Goal: Task Accomplishment & Management: Manage account settings

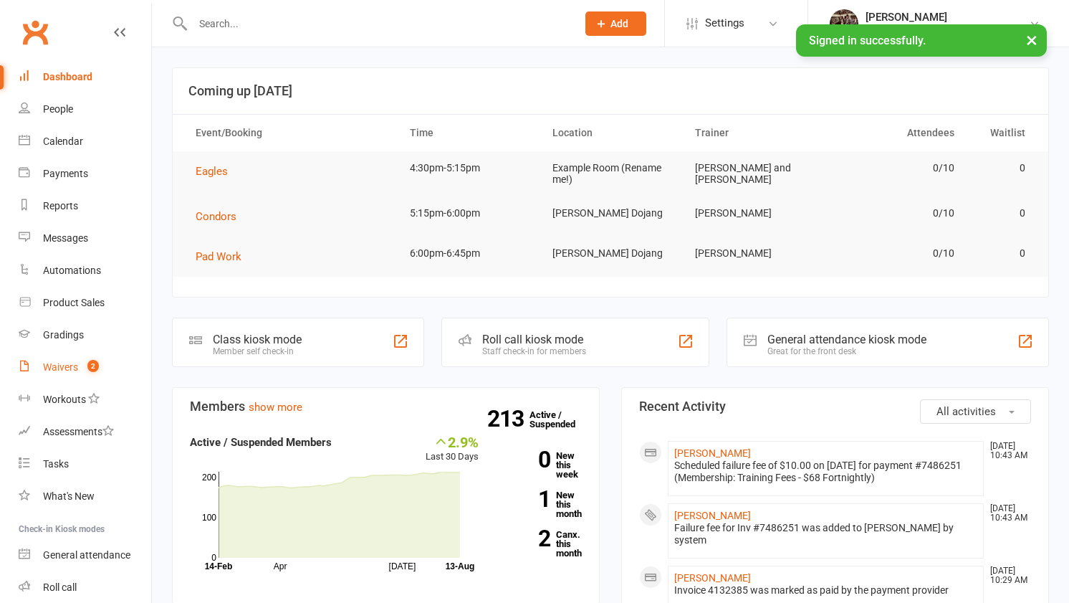
click at [79, 362] on link "Waivers 2" at bounding box center [85, 367] width 133 height 32
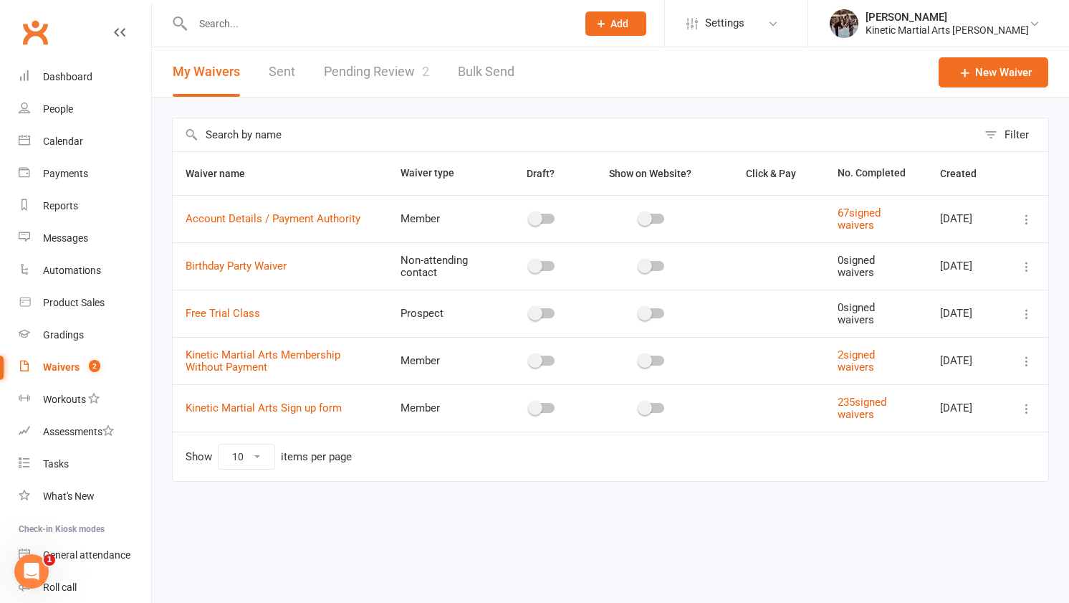
click at [412, 84] on link "Pending Review 2" at bounding box center [376, 71] width 105 height 49
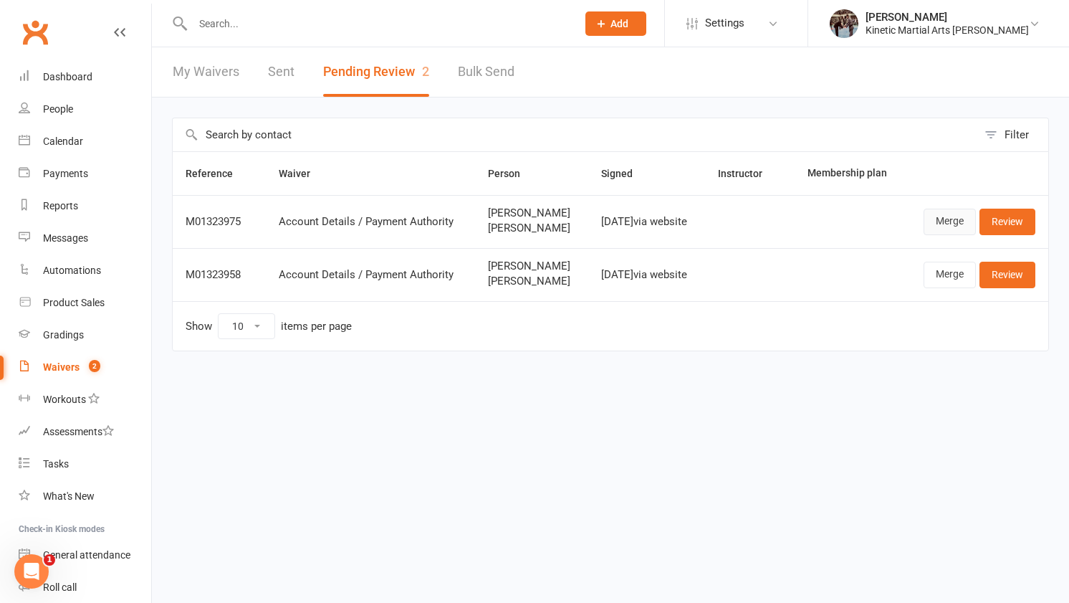
click at [941, 213] on link "Merge" at bounding box center [950, 222] width 52 height 26
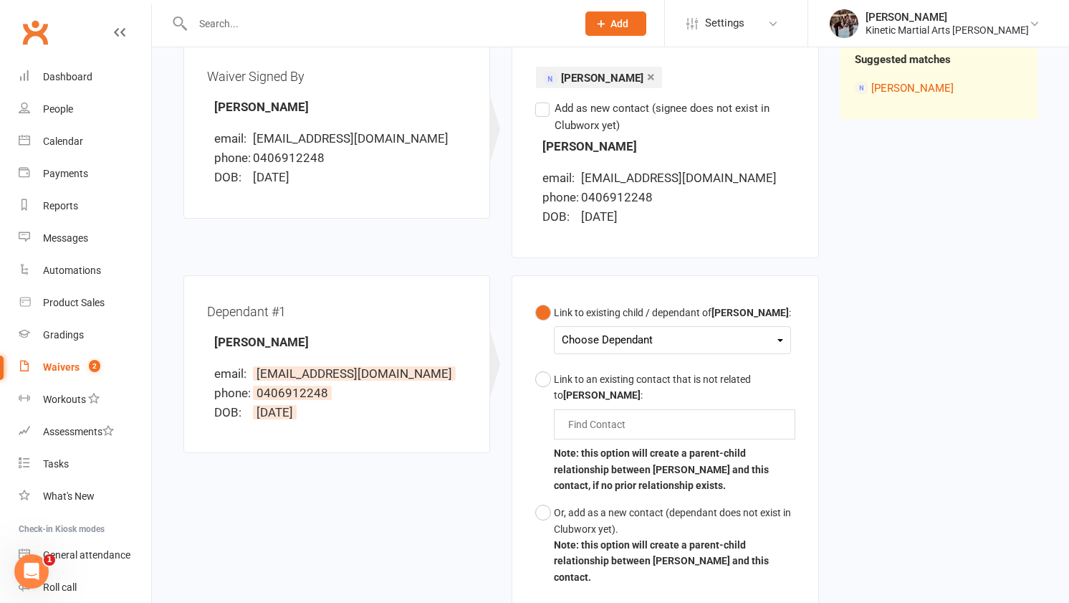
scroll to position [184, 0]
click at [689, 339] on div "Choose Dependant" at bounding box center [672, 339] width 221 height 19
click at [653, 368] on link "[PERSON_NAME]" at bounding box center [634, 373] width 142 height 31
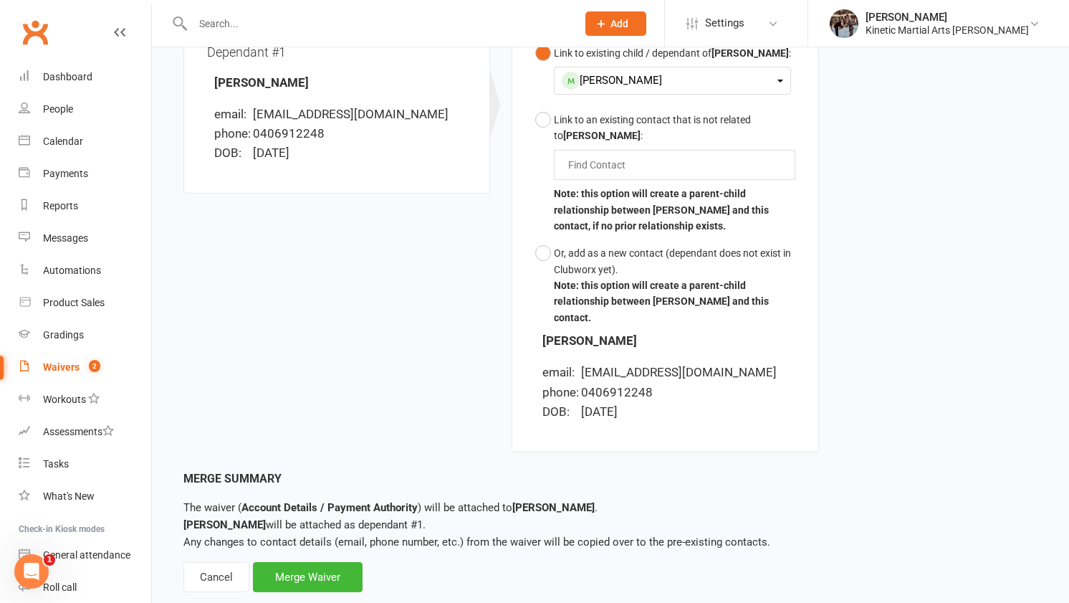
scroll to position [444, 0]
click at [335, 561] on div "Merge Waiver" at bounding box center [308, 576] width 110 height 30
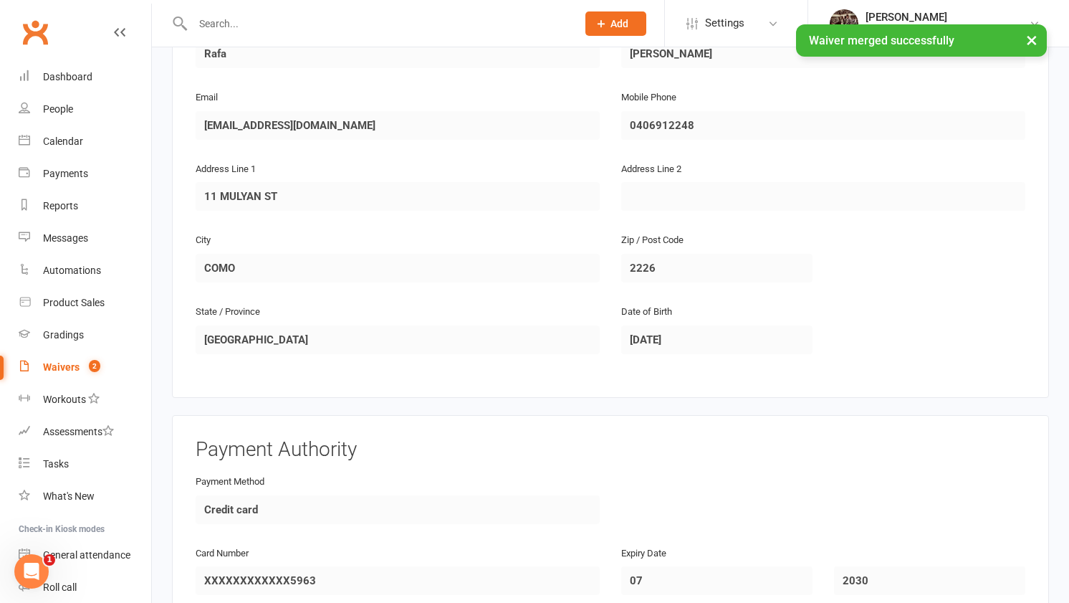
scroll to position [1209, 0]
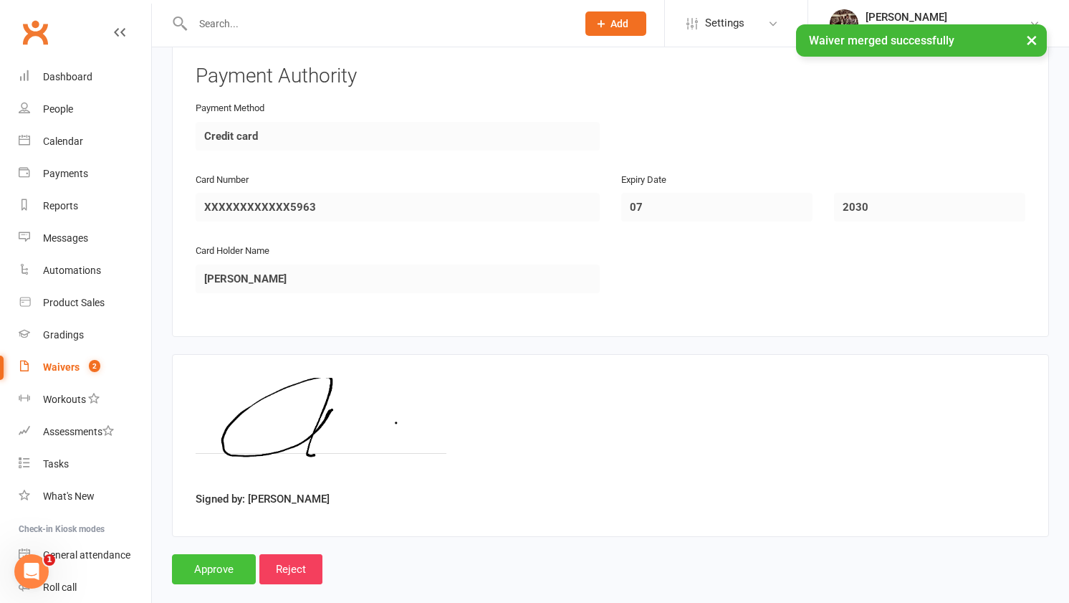
click at [207, 554] on input "Approve" at bounding box center [214, 569] width 84 height 30
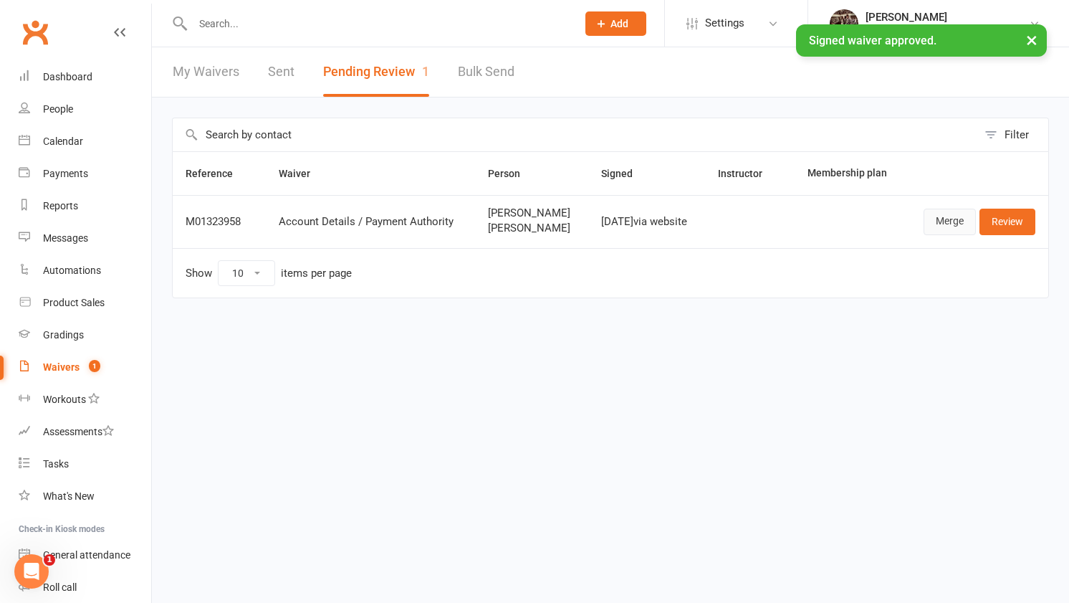
click at [964, 220] on link "Merge" at bounding box center [950, 222] width 52 height 26
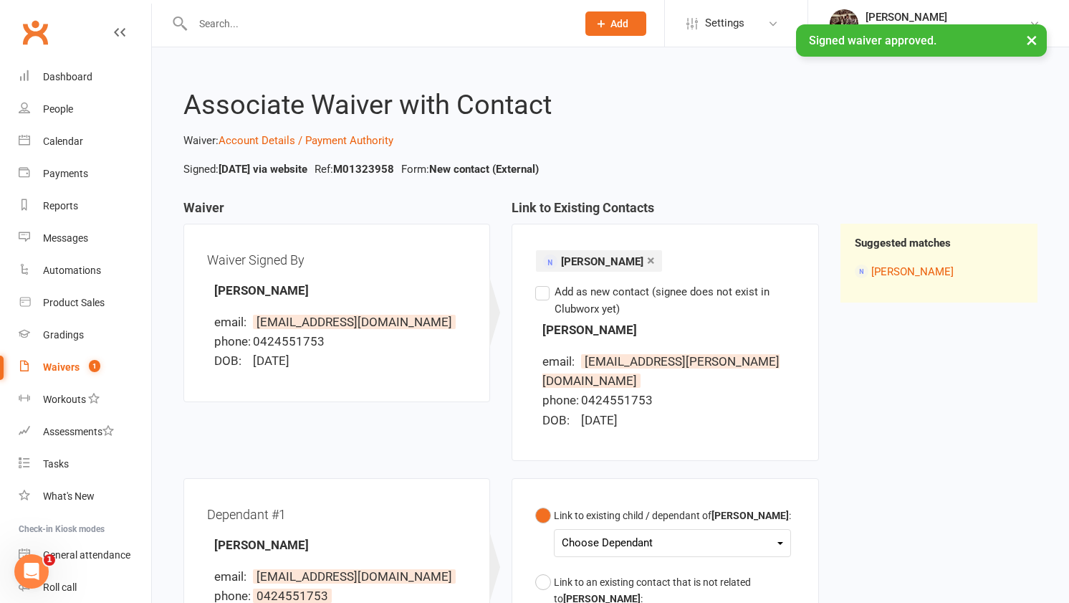
click at [595, 523] on div "Link to existing child / dependant of [PERSON_NAME] :" at bounding box center [672, 515] width 237 height 16
click at [595, 547] on div "Choose Dependant [PERSON_NAME]" at bounding box center [672, 543] width 237 height 28
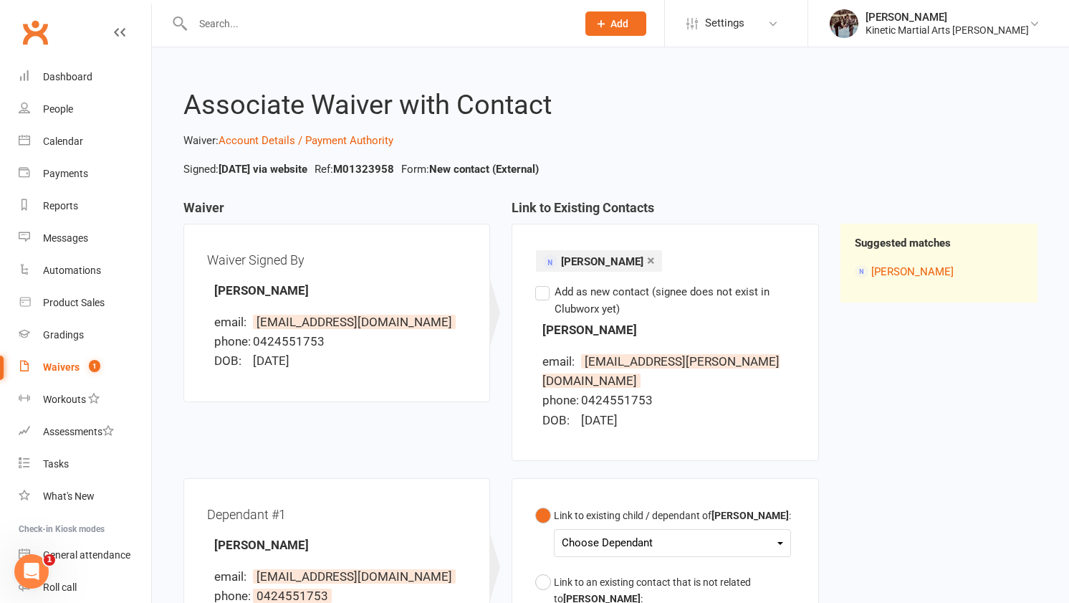
click at [594, 553] on div "Choose Dependant" at bounding box center [672, 542] width 221 height 19
click at [596, 592] on link "[PERSON_NAME]" at bounding box center [634, 576] width 142 height 31
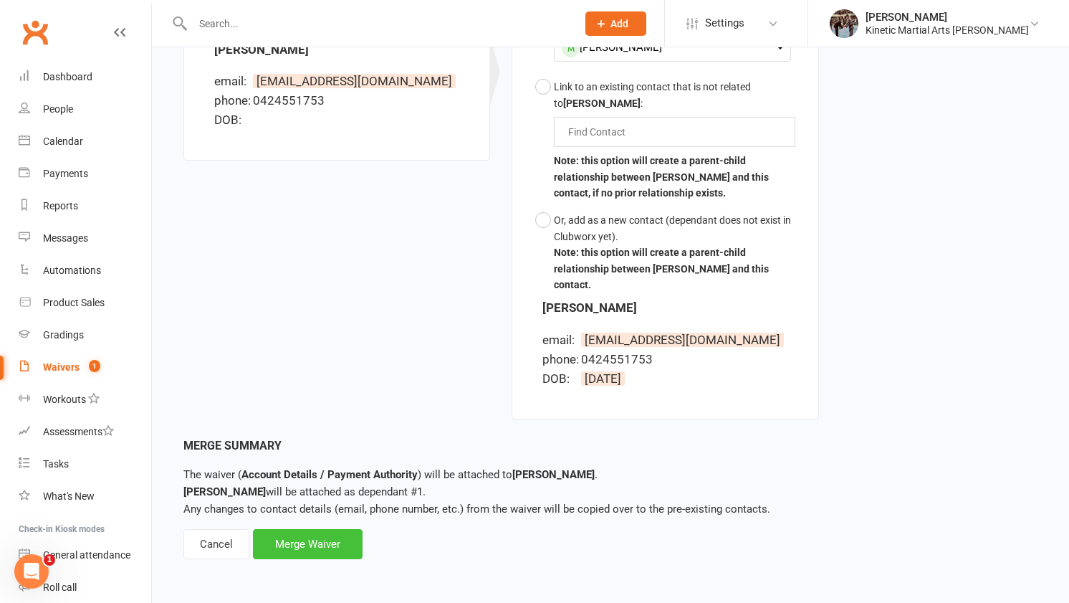
click at [323, 548] on div "Merge Waiver" at bounding box center [308, 544] width 110 height 30
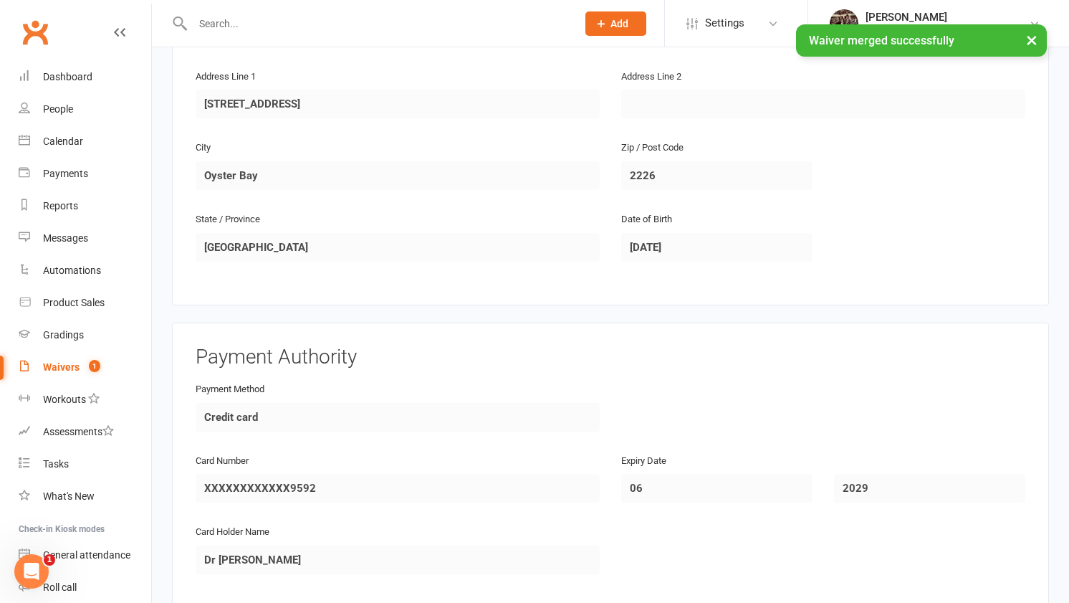
scroll to position [1209, 0]
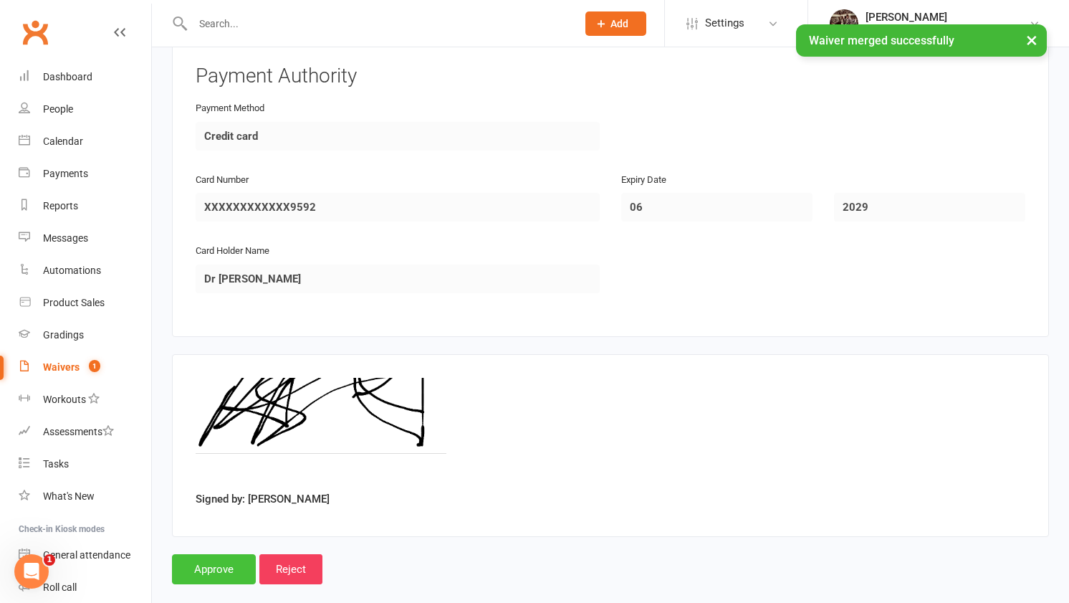
click at [211, 554] on input "Approve" at bounding box center [214, 569] width 84 height 30
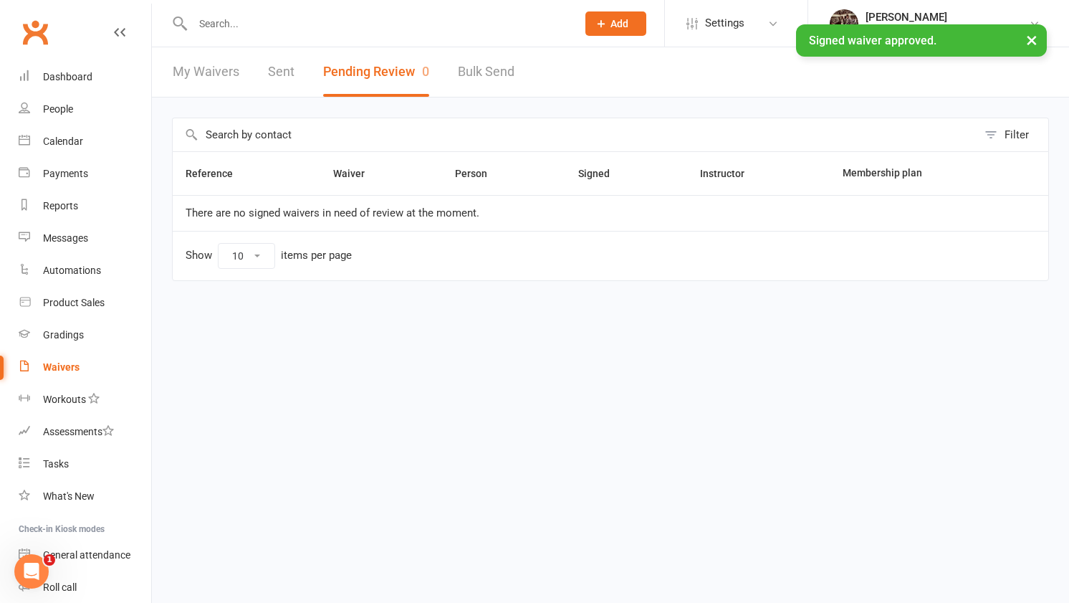
click at [297, 24] on div "× Signed waiver approved." at bounding box center [525, 24] width 1051 height 0
click at [282, 16] on input "text" at bounding box center [378, 24] width 378 height 20
